Goal: Information Seeking & Learning: Learn about a topic

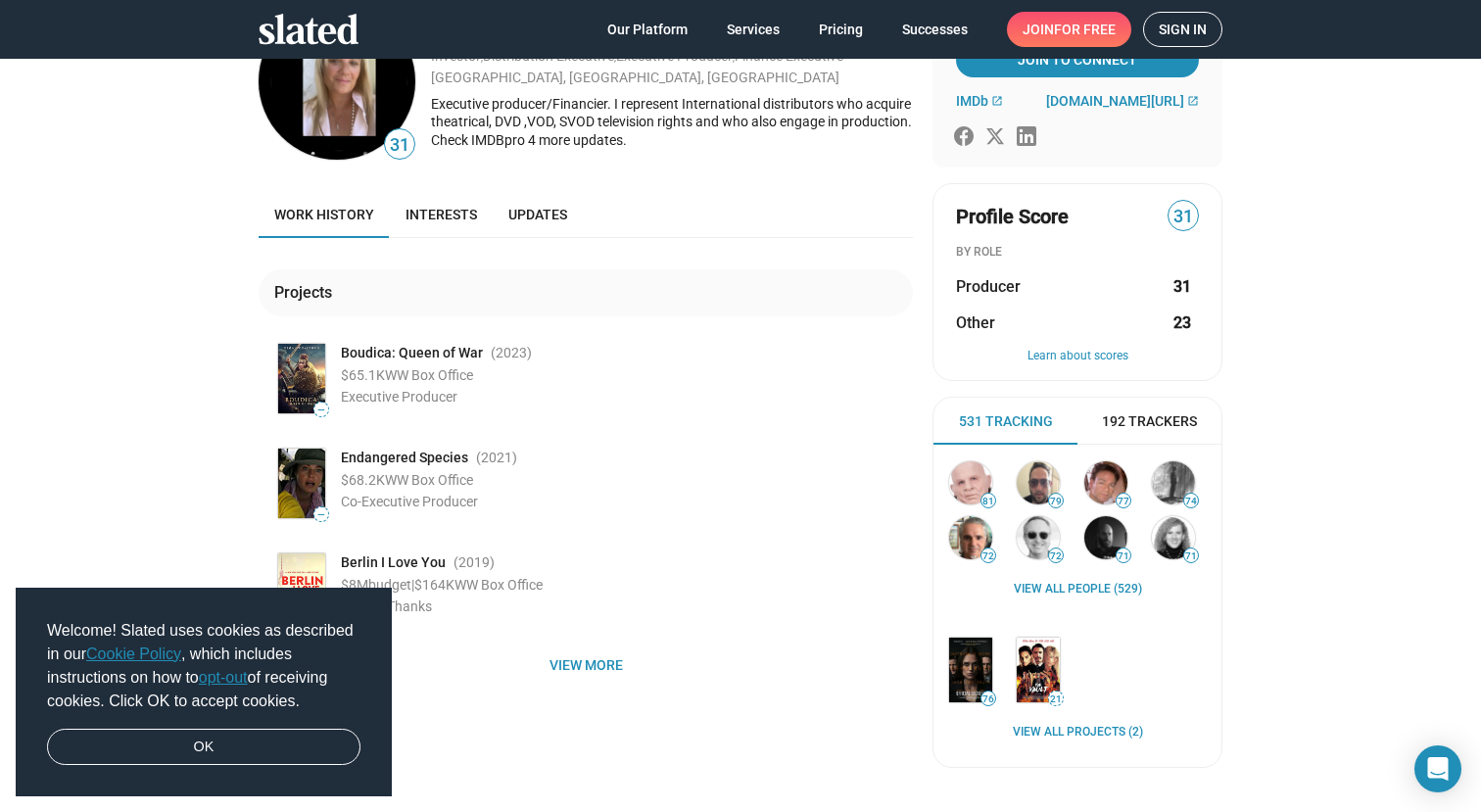
scroll to position [186, 0]
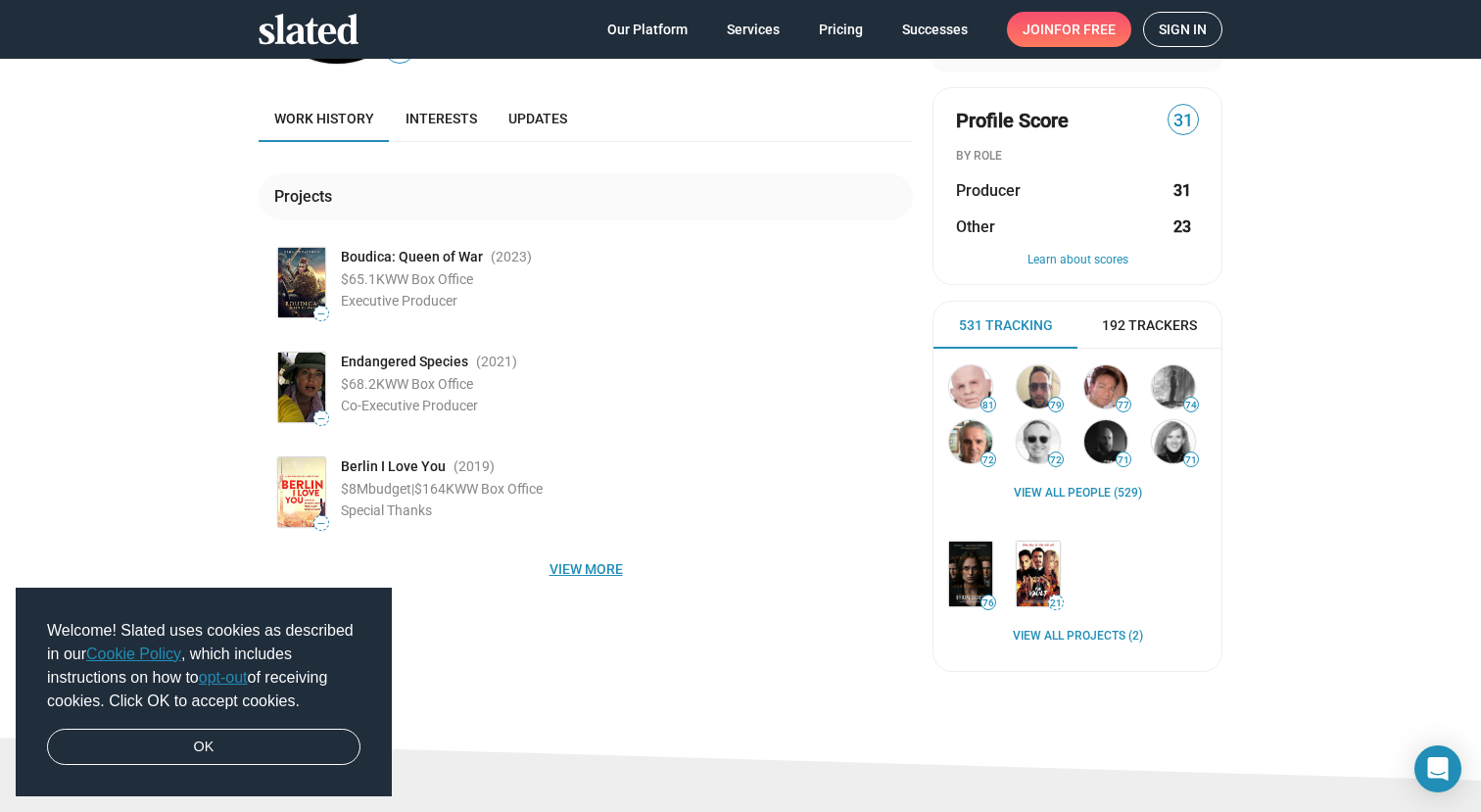
click at [592, 557] on span "View more" at bounding box center [586, 569] width 623 height 36
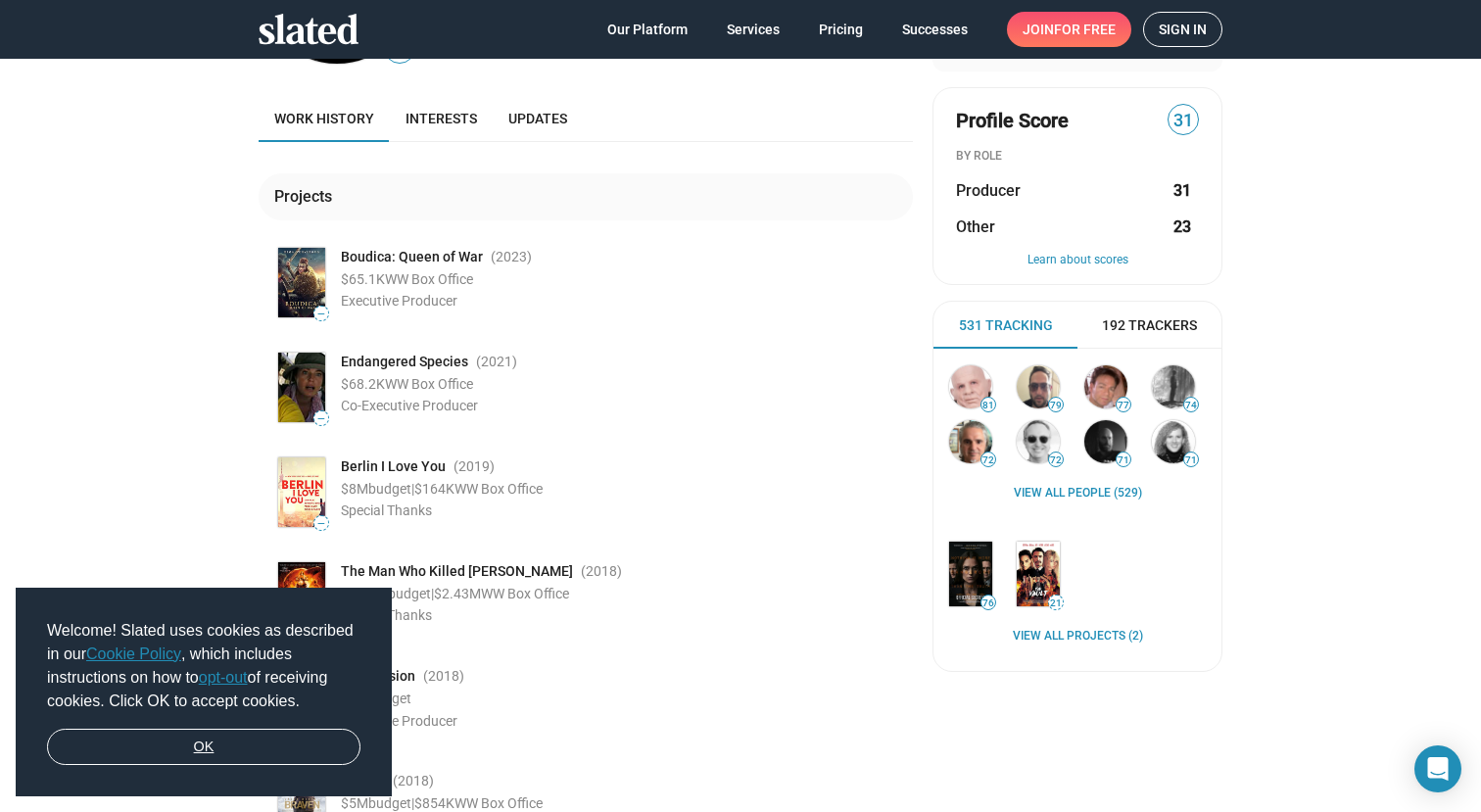
click at [323, 749] on link "OK" at bounding box center [203, 748] width 313 height 38
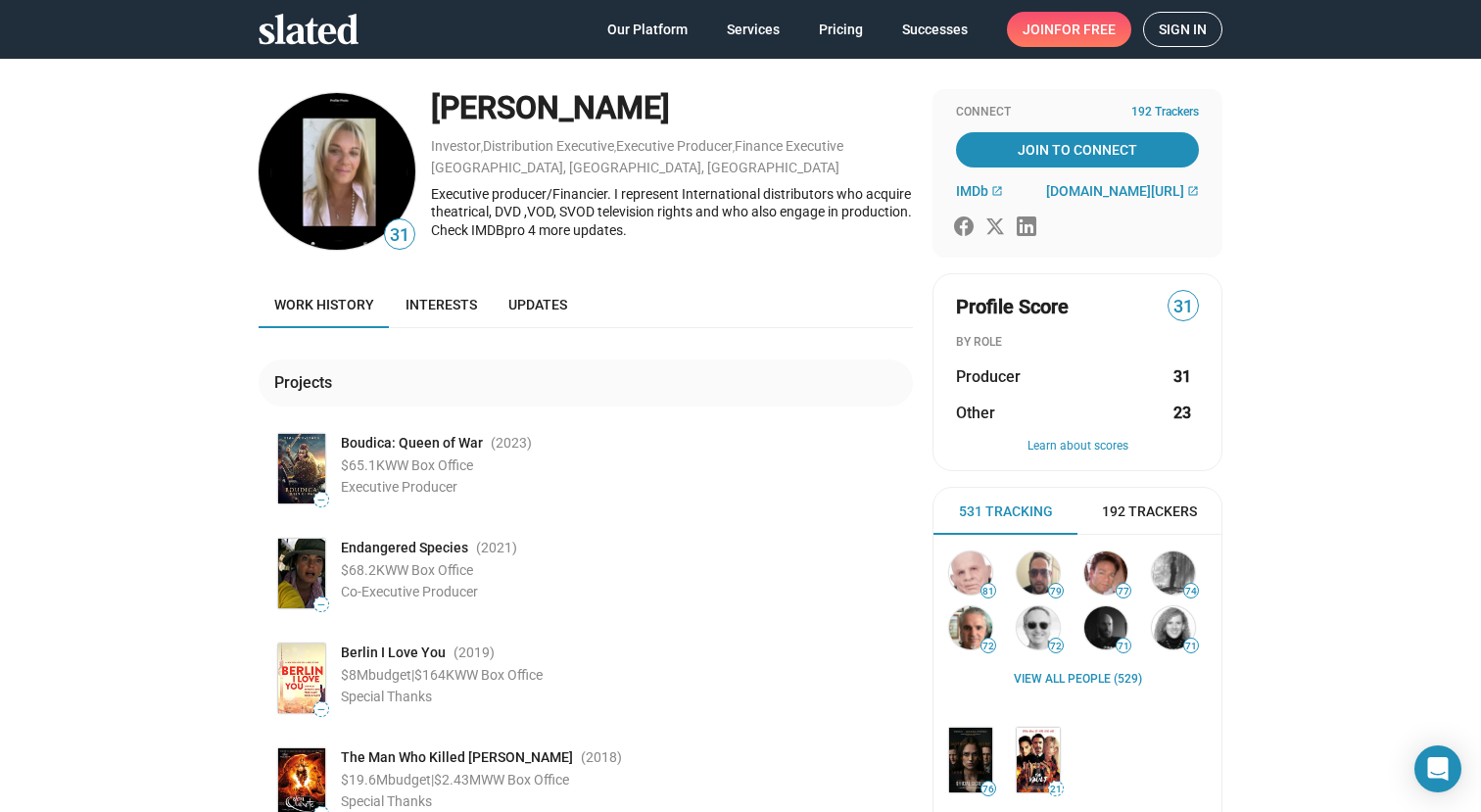
scroll to position [0, 0]
click at [438, 316] on link "Interests" at bounding box center [441, 303] width 103 height 47
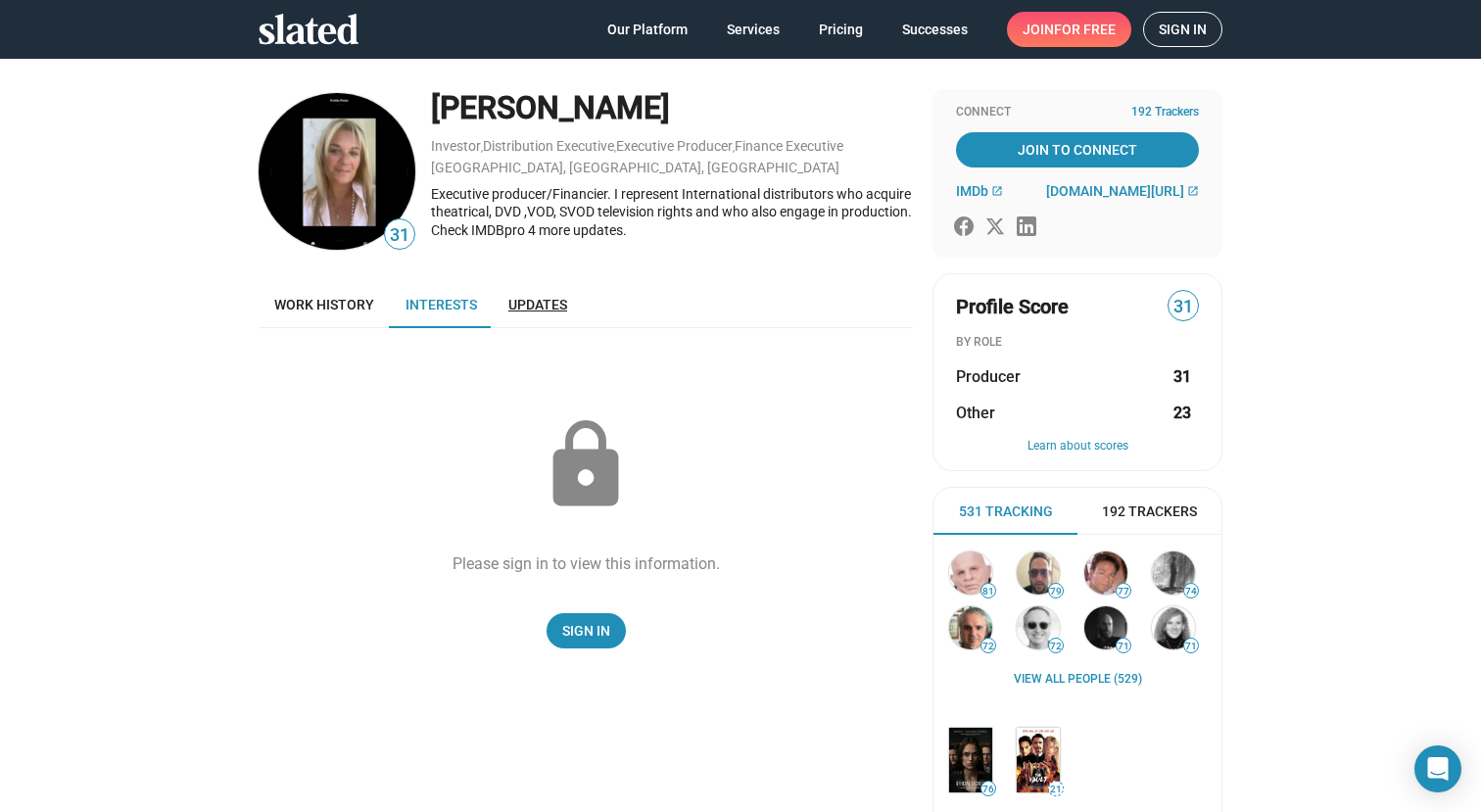
click at [511, 302] on span "Updates" at bounding box center [538, 304] width 59 height 16
